Goal: Transaction & Acquisition: Obtain resource

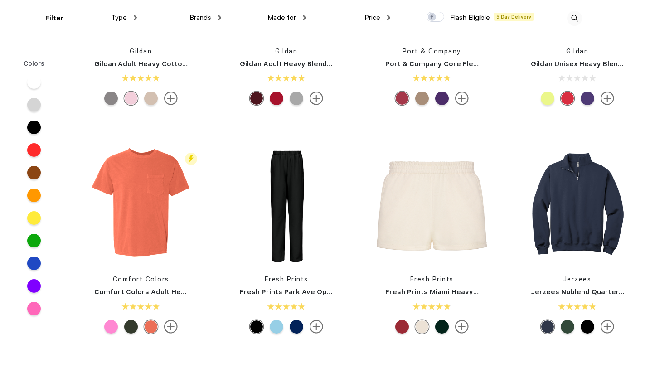
scroll to position [828, 0]
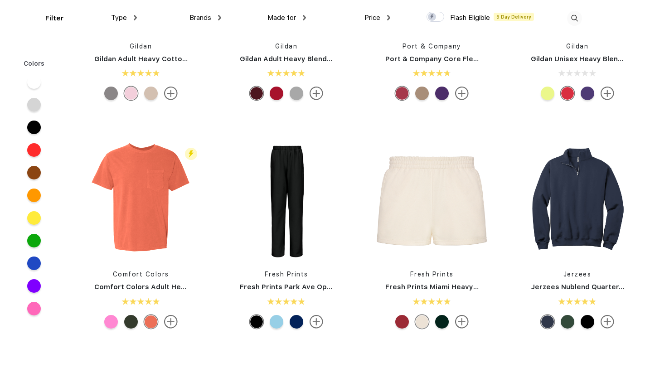
click at [110, 287] on link "Comfort Colors Adult Heavyweight RS Pocket T-Shirt" at bounding box center [187, 287] width 186 height 8
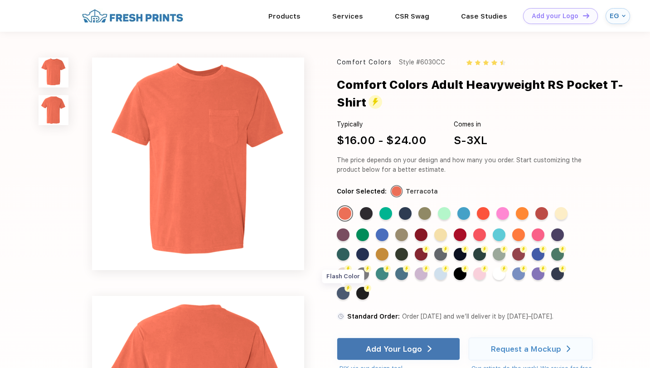
click at [346, 293] on div "Flash Color" at bounding box center [343, 293] width 13 height 13
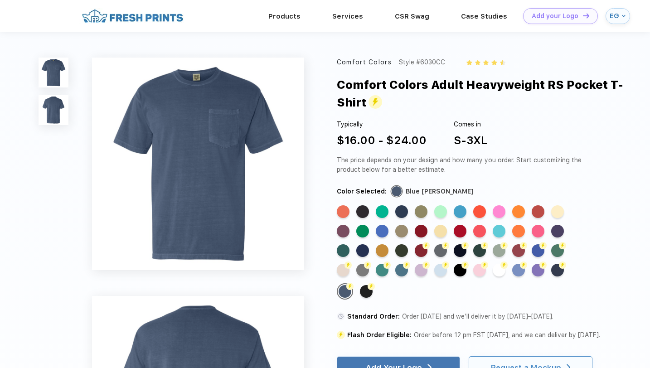
click at [528, 363] on div "Request a Mockup" at bounding box center [526, 367] width 70 height 9
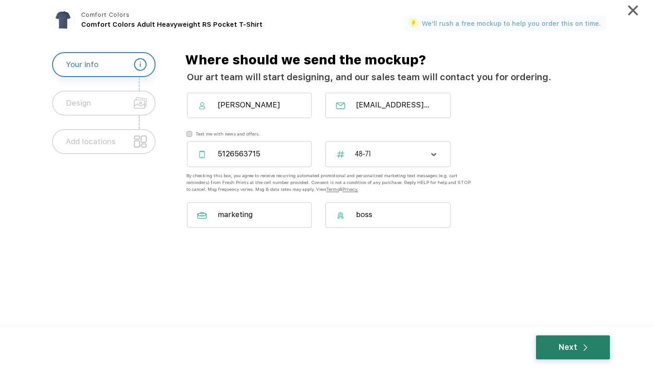
click at [586, 343] on div "Next" at bounding box center [573, 348] width 29 height 12
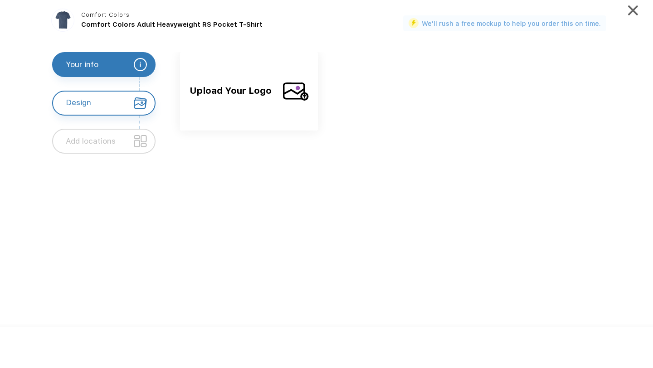
click at [258, 112] on span "Upload Your Logo" at bounding box center [233, 97] width 86 height 29
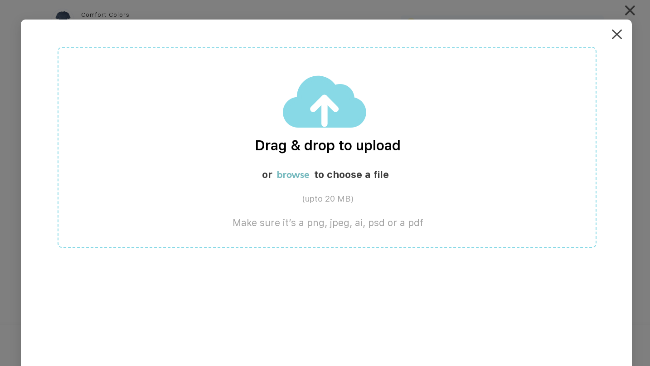
click at [363, 208] on div "Drag & drop to upload or browse to choose a file (upto 20 MB) Make sure it’s a …" at bounding box center [327, 147] width 539 height 201
click at [276, 175] on div "or browse to choose a file" at bounding box center [327, 176] width 539 height 16
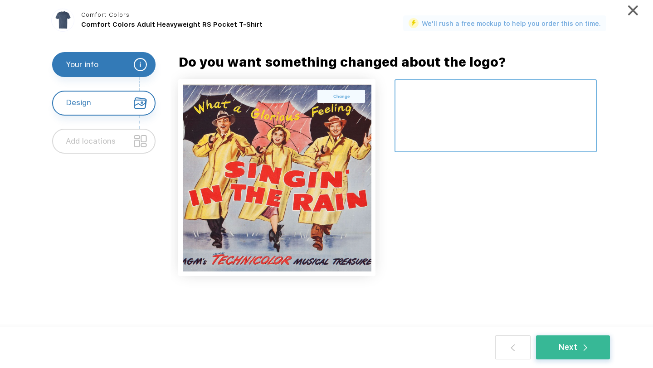
click at [478, 99] on textarea at bounding box center [496, 115] width 202 height 73
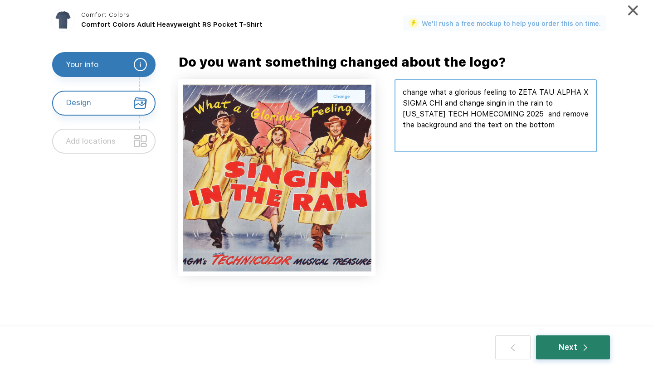
type textarea "change what a glorious feeling to ZETA TAU ALPHA X SIGMA CHI and change singin …"
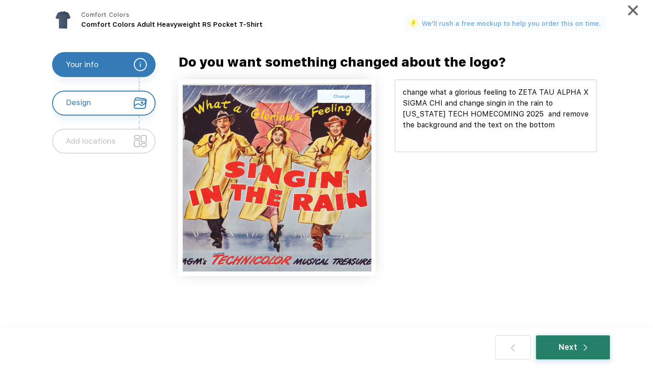
click at [552, 339] on div "Next" at bounding box center [573, 348] width 74 height 24
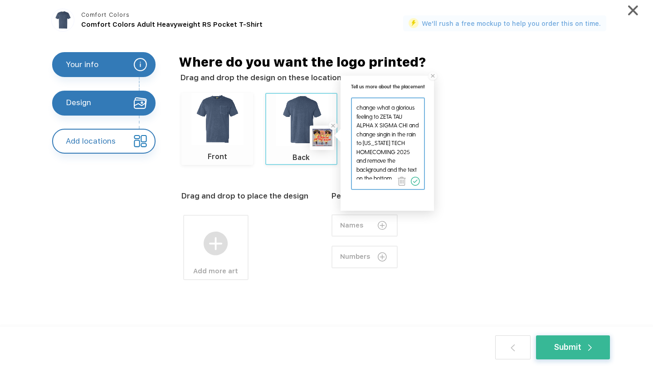
click at [224, 130] on img at bounding box center [217, 119] width 52 height 52
click at [208, 241] on img at bounding box center [216, 244] width 24 height 24
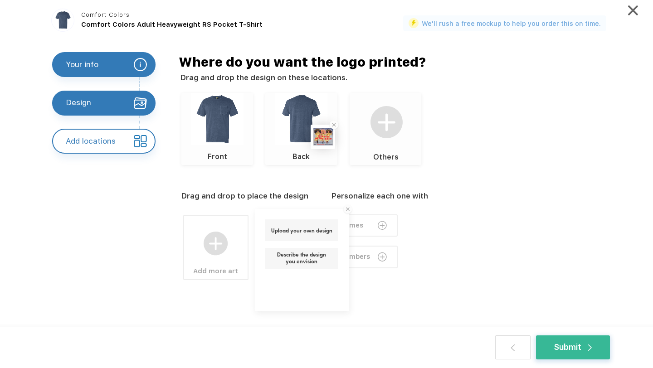
click at [292, 262] on label "Describe the design you envision" at bounding box center [301, 256] width 59 height 11
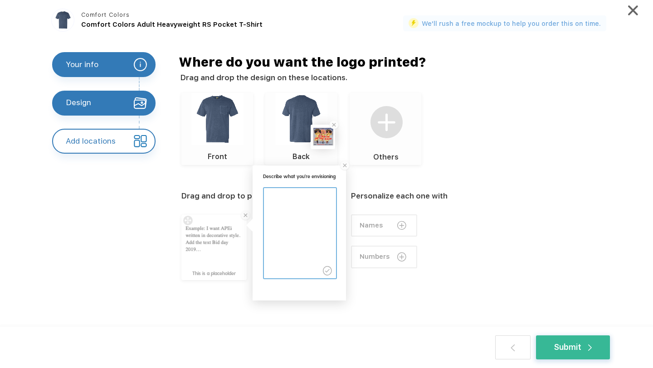
click at [294, 215] on textarea at bounding box center [300, 228] width 72 height 81
type textarea "on the pocket in the same font in red put singin in raiderland homecoming 2025 …"
click at [304, 235] on textarea at bounding box center [300, 228] width 72 height 81
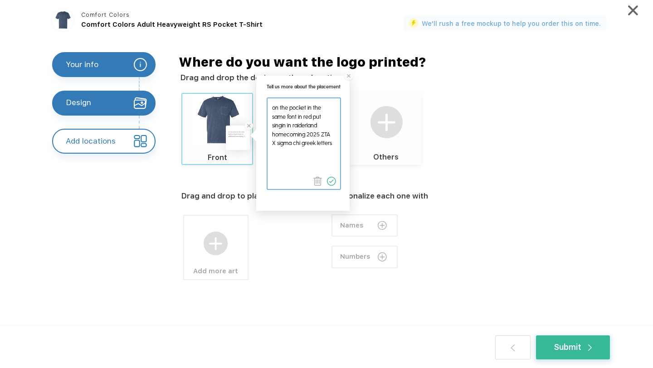
click at [318, 271] on div "Drag and drop to place the design Add more art Personalize each one with Names …" at bounding box center [401, 254] width 440 height 179
click at [589, 344] on div "Submit" at bounding box center [573, 348] width 38 height 12
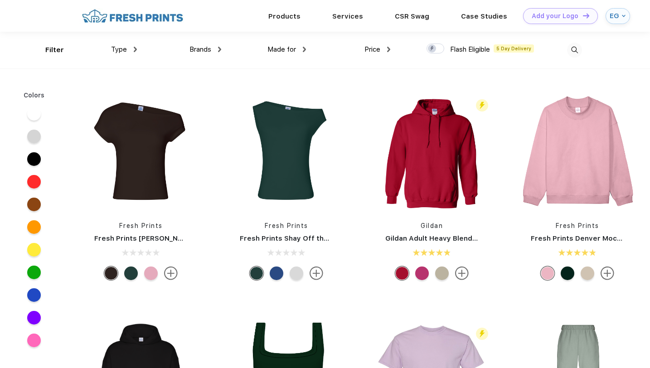
click at [574, 48] on img at bounding box center [574, 50] width 15 height 15
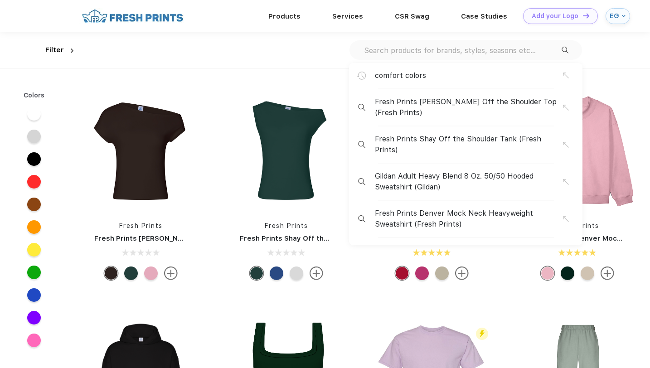
click at [465, 252] on div at bounding box center [432, 253] width 134 height 11
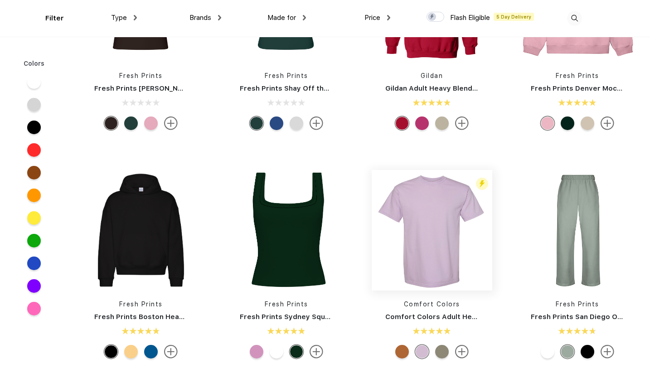
scroll to position [113, 0]
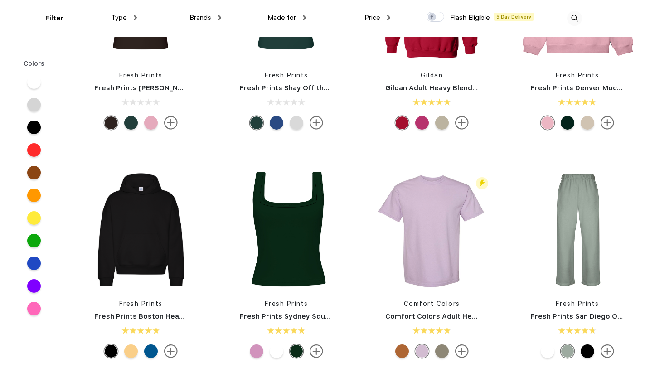
click at [402, 347] on div at bounding box center [402, 352] width 14 height 14
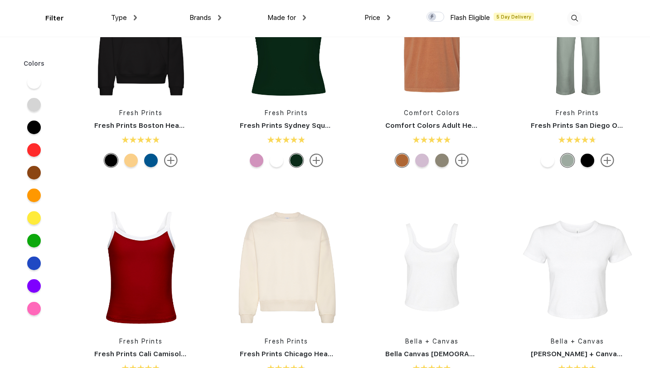
scroll to position [305, 0]
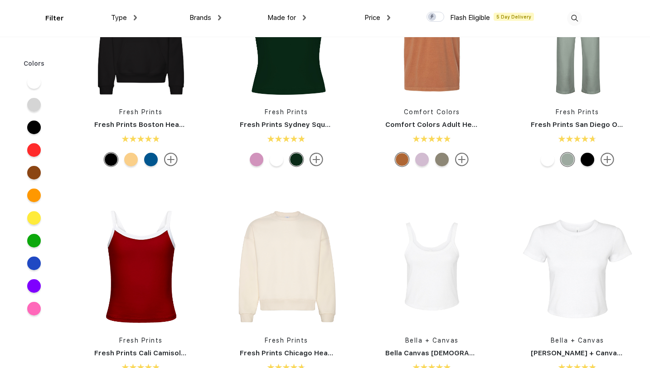
click at [434, 114] on link "Comfort Colors" at bounding box center [432, 111] width 56 height 7
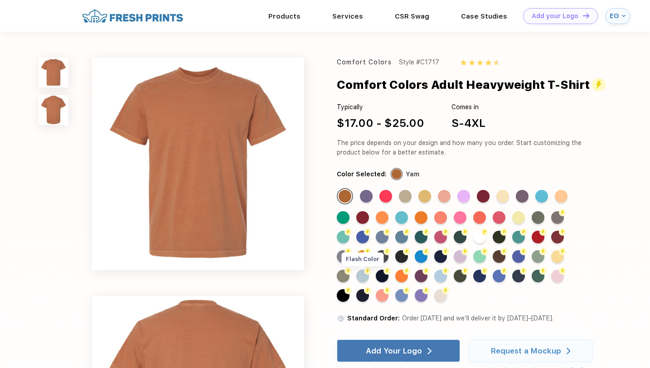
click at [361, 273] on div "Flash Color" at bounding box center [362, 276] width 13 height 13
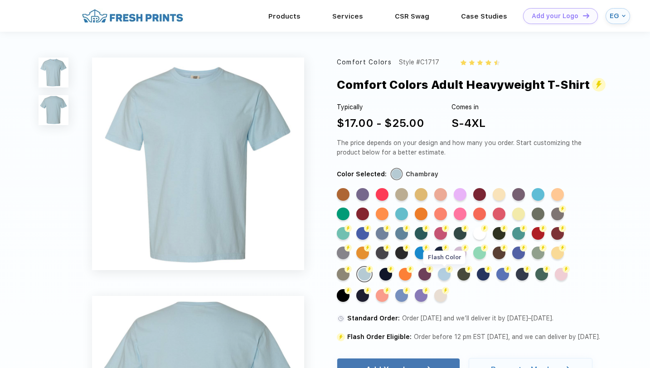
click at [446, 277] on div "Flash Color" at bounding box center [444, 274] width 13 height 13
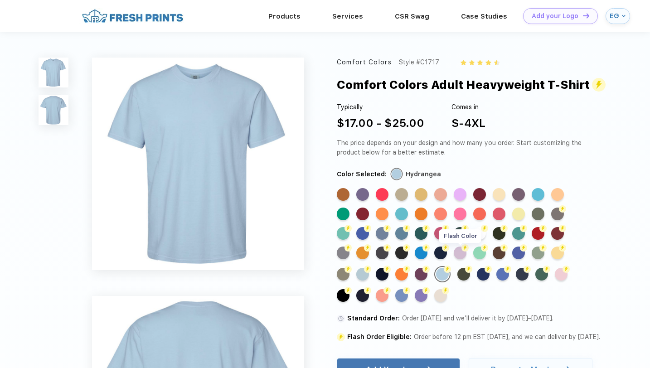
click at [460, 256] on div "Flash Color" at bounding box center [460, 253] width 13 height 13
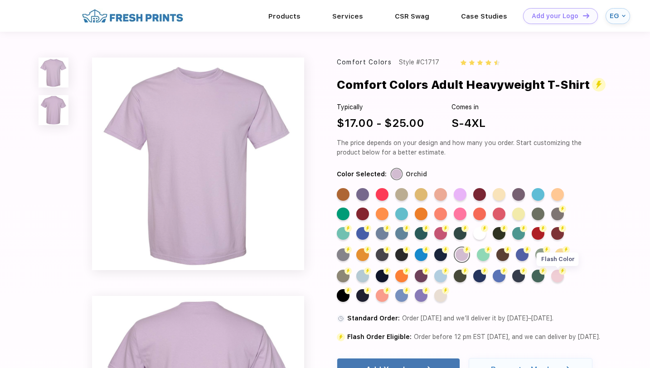
click at [557, 281] on div "Flash Color" at bounding box center [557, 276] width 13 height 13
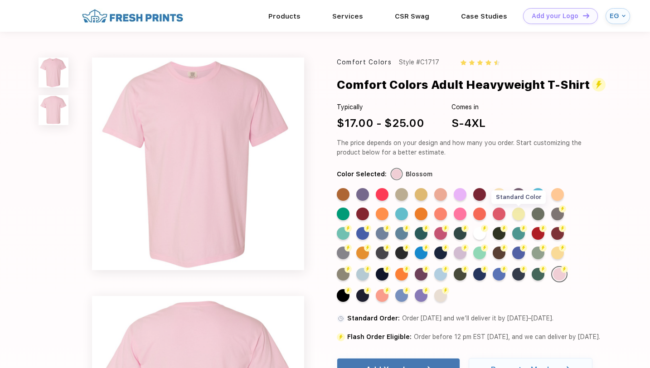
click at [517, 214] on div "Standard Color" at bounding box center [518, 214] width 13 height 13
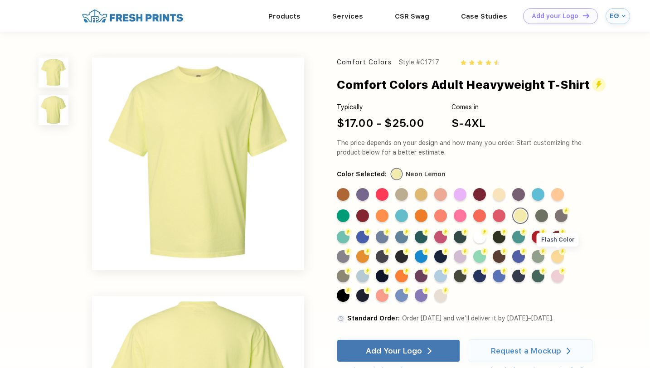
click at [558, 258] on div "Flash Color" at bounding box center [557, 256] width 13 height 13
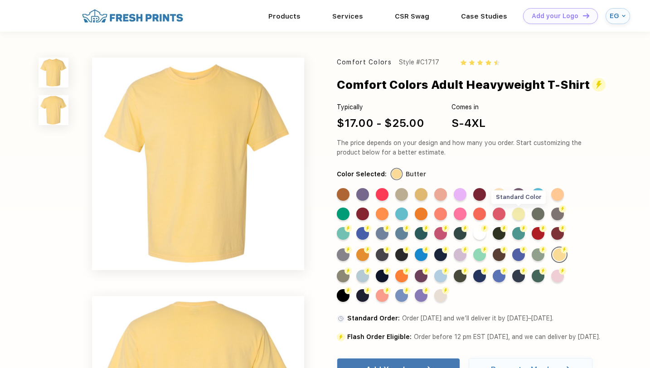
click at [516, 217] on div "Standard Color" at bounding box center [518, 214] width 13 height 13
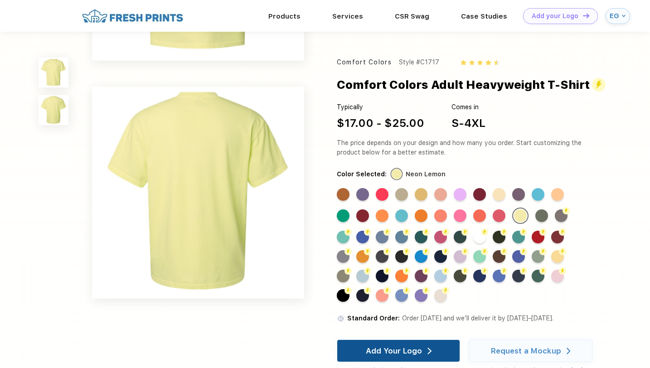
scroll to position [178, 0]
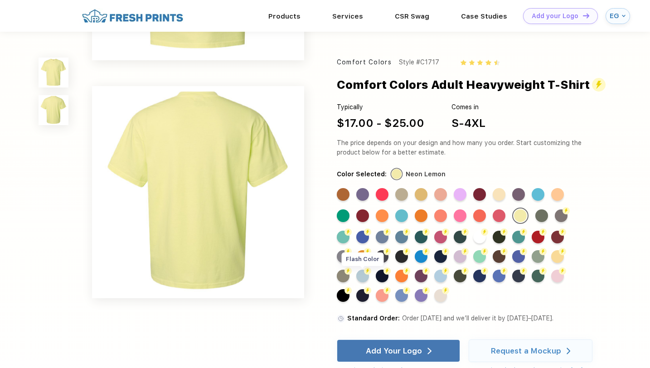
click at [362, 275] on div "Flash Color" at bounding box center [362, 276] width 13 height 13
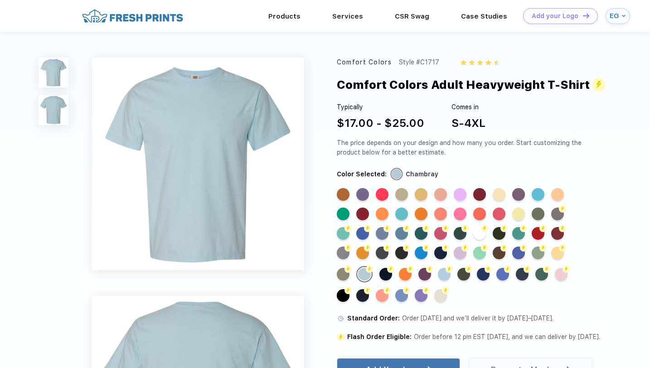
scroll to position [0, 0]
click at [442, 302] on div "Standard Color Standard Color Standard Color Standard Color Standard Color Stan…" at bounding box center [463, 248] width 252 height 121
click at [442, 300] on div "Flash Color" at bounding box center [440, 295] width 13 height 13
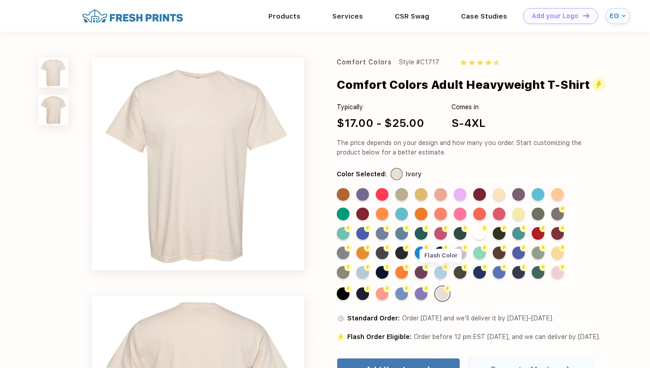
click at [443, 275] on div "Flash Color" at bounding box center [440, 272] width 13 height 13
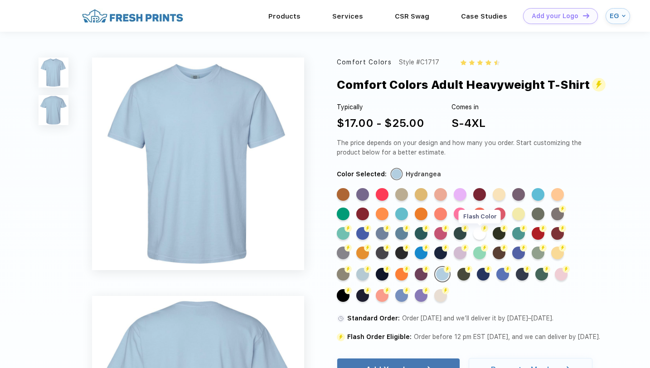
click at [481, 234] on div "Flash Color" at bounding box center [479, 233] width 13 height 13
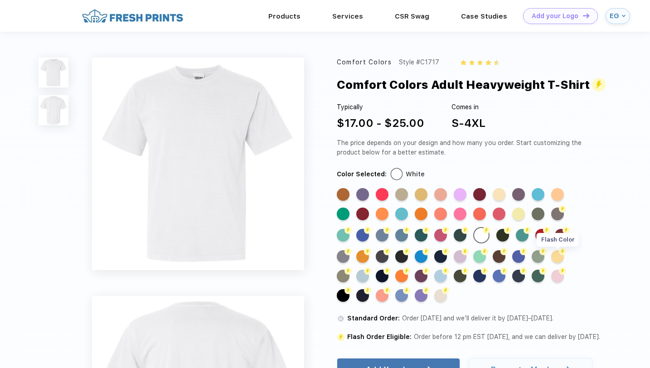
click at [560, 261] on div "Flash Color" at bounding box center [557, 256] width 13 height 13
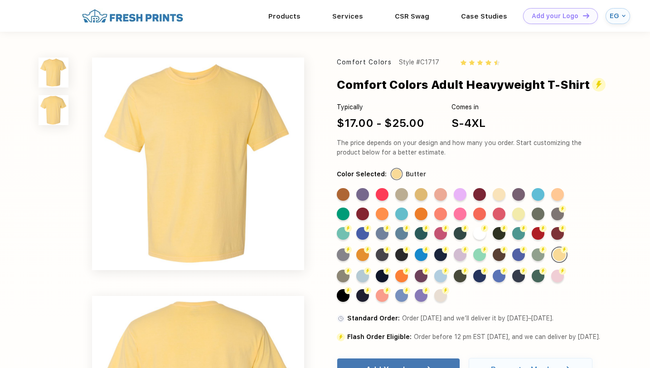
click at [480, 240] on div "Standard Color Standard Color Standard Color Standard Color Standard Color Stan…" at bounding box center [463, 248] width 252 height 121
click at [558, 279] on div "Flash Color" at bounding box center [557, 276] width 13 height 13
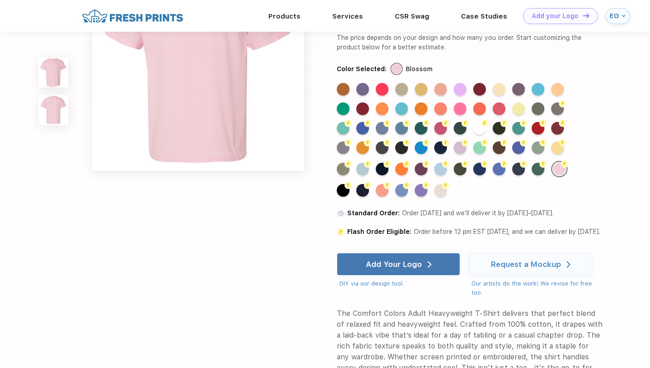
scroll to position [312, 0]
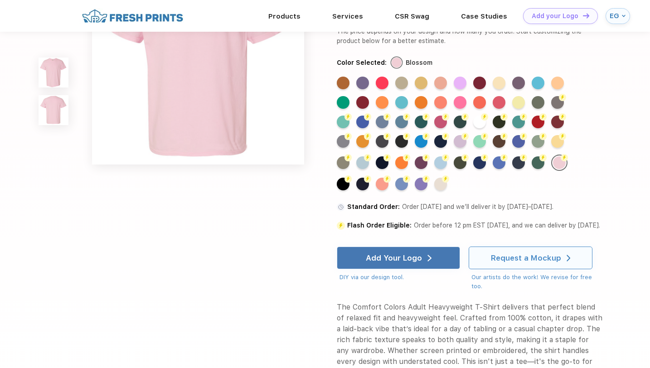
click at [482, 266] on div "Request a Mockup" at bounding box center [530, 258] width 123 height 23
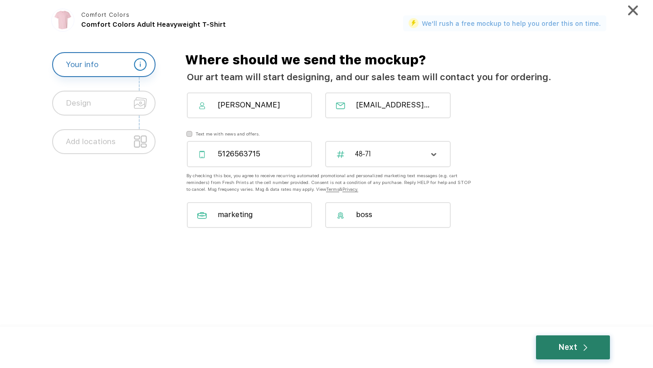
click at [539, 342] on div "Next" at bounding box center [573, 348] width 74 height 24
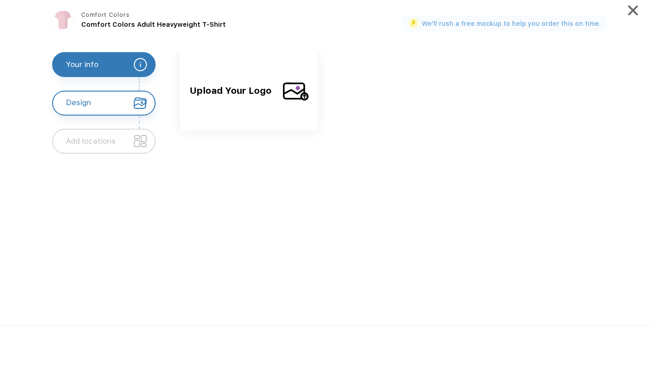
click at [258, 106] on span "Upload Your Logo" at bounding box center [233, 97] width 86 height 29
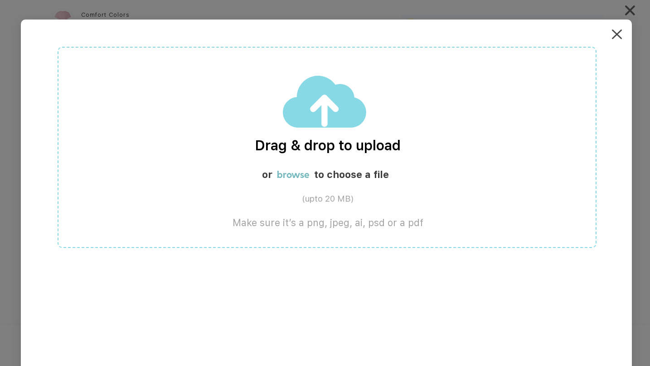
click at [258, 106] on div "Drag & drop to upload or browse to choose a file (upto 20 MB) Make sure it’s a …" at bounding box center [327, 147] width 539 height 201
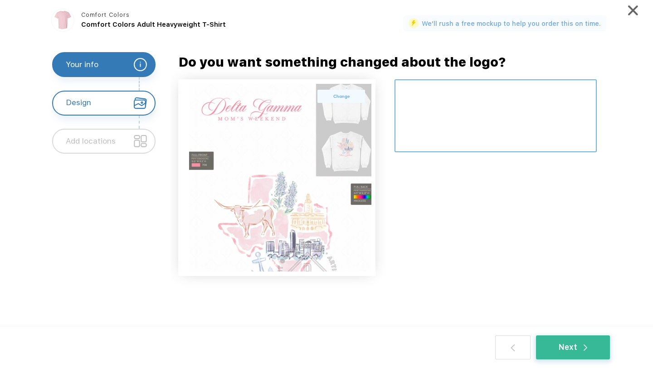
click at [467, 97] on textarea at bounding box center [496, 115] width 202 height 73
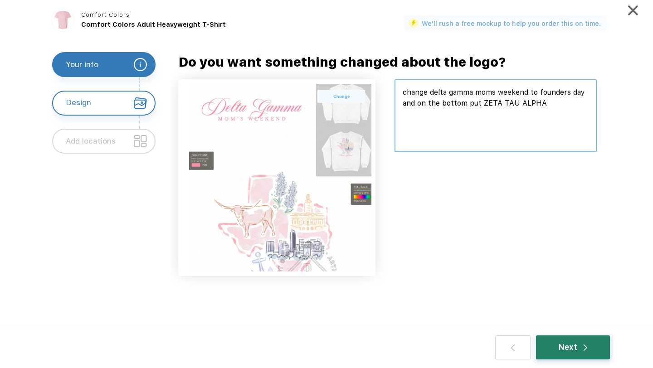
type textarea "change delta gamma moms weekend to founders day and on the bottom put ZETA TAU …"
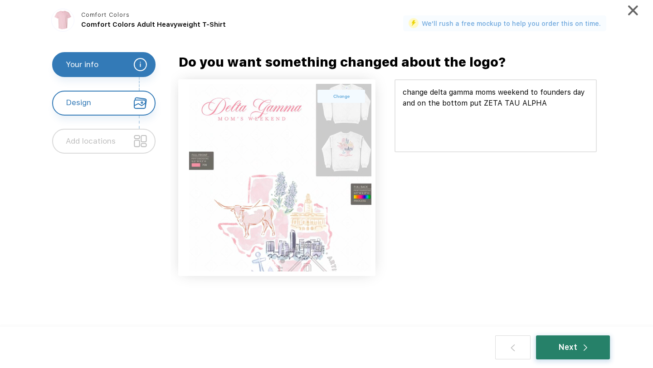
click at [573, 350] on div "Next" at bounding box center [573, 348] width 29 height 12
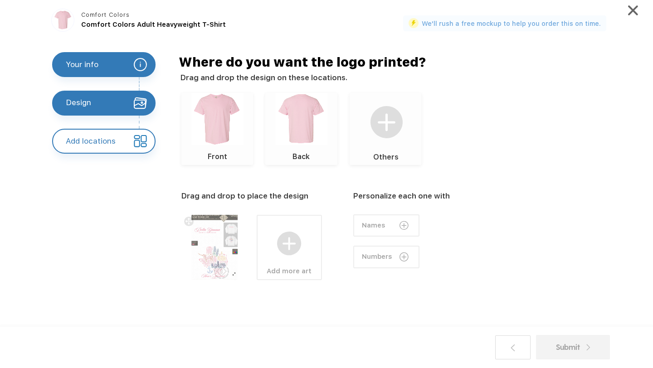
click at [234, 241] on div at bounding box center [213, 247] width 65 height 65
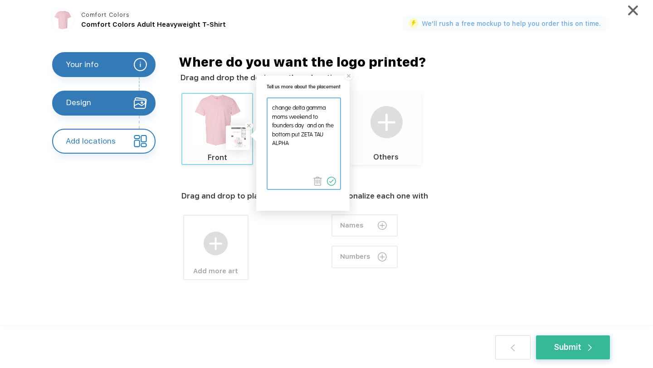
click at [303, 143] on textarea at bounding box center [304, 138] width 72 height 81
type textarea "change delta gamma moms weekend to founders day and on the bottom put ZETA TAU …"
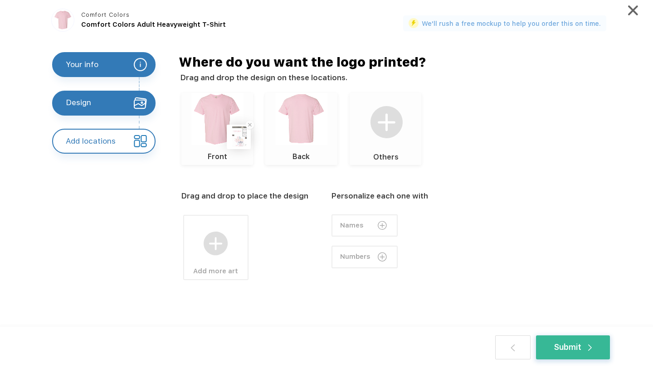
click at [287, 236] on div "Add more art" at bounding box center [244, 240] width 127 height 79
click at [222, 244] on img at bounding box center [216, 244] width 24 height 24
click at [308, 227] on div "Upload your own design" at bounding box center [301, 229] width 73 height 21
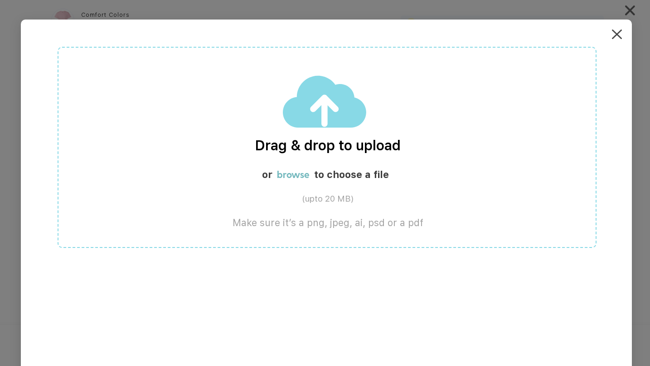
click at [302, 190] on div "Drag & drop to upload or browse to choose a file (upto 20 MB) Make sure it’s a …" at bounding box center [327, 147] width 539 height 201
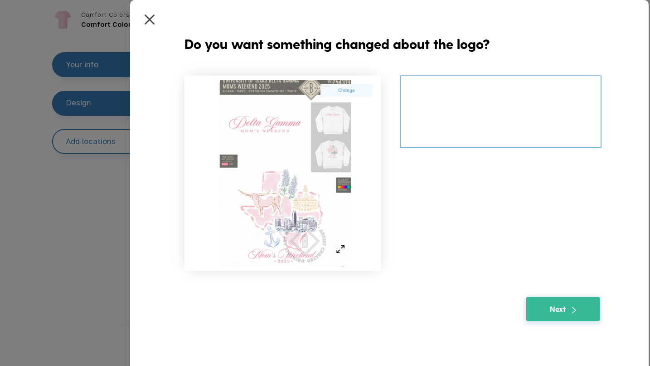
click at [482, 112] on textarea at bounding box center [501, 111] width 202 height 73
paste textarea "#a7edfc"
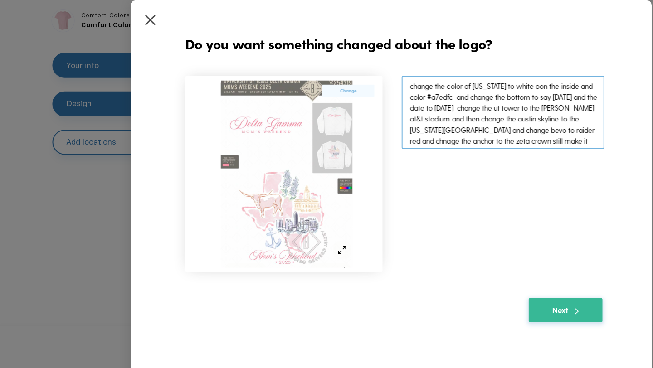
scroll to position [10, 0]
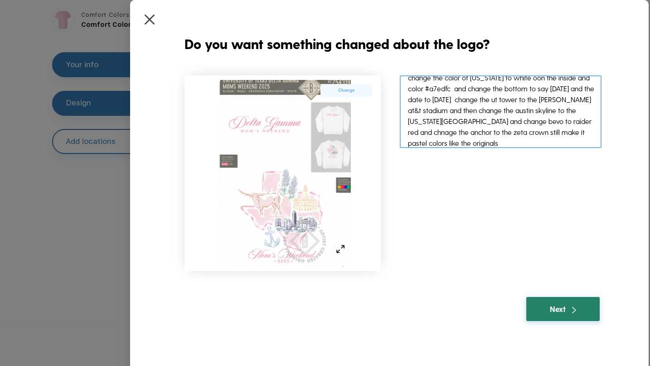
type textarea "change the color of texas to white oon the inside and color #a7edfc and change …"
click at [558, 307] on div "Next" at bounding box center [563, 309] width 26 height 12
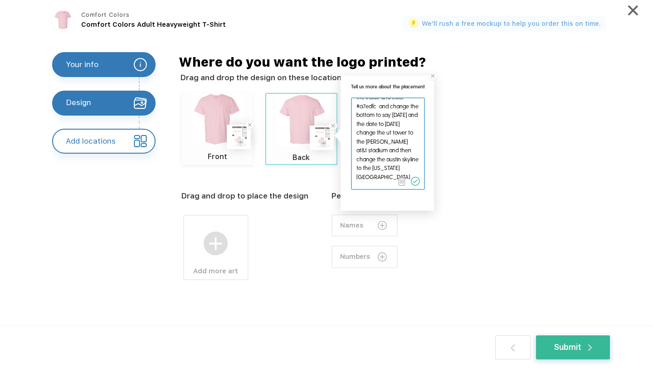
scroll to position [69, 0]
drag, startPoint x: 356, startPoint y: 107, endPoint x: 420, endPoint y: 188, distance: 102.3
click at [420, 188] on div at bounding box center [388, 143] width 74 height 92
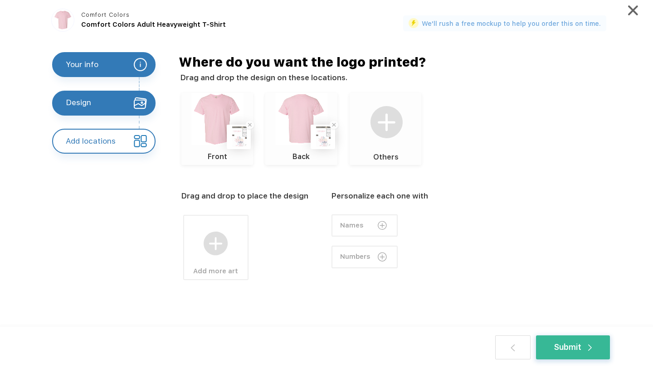
click at [560, 285] on div "Drag and drop to place the design Add more art Personalize each one with Names …" at bounding box center [401, 254] width 440 height 179
click at [574, 351] on div "Submit" at bounding box center [573, 348] width 38 height 12
